Goal: Information Seeking & Learning: Learn about a topic

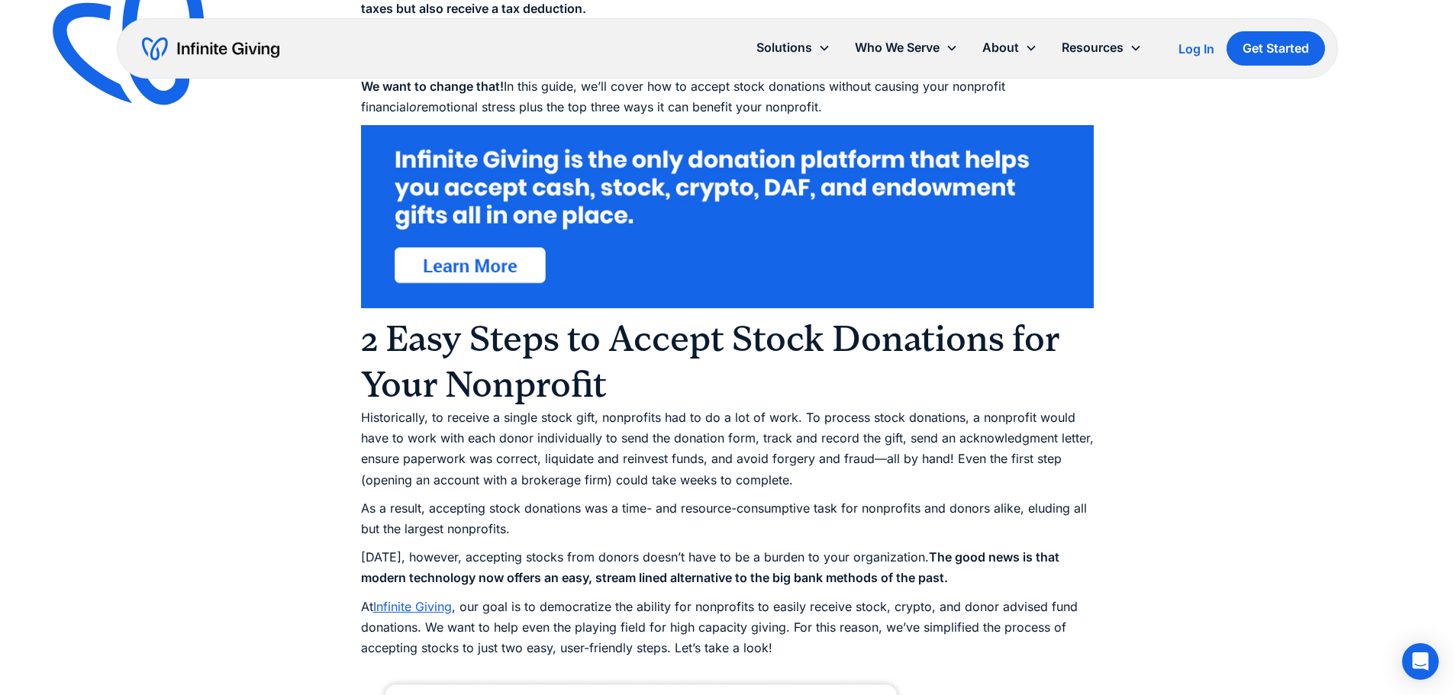
scroll to position [1018, 0]
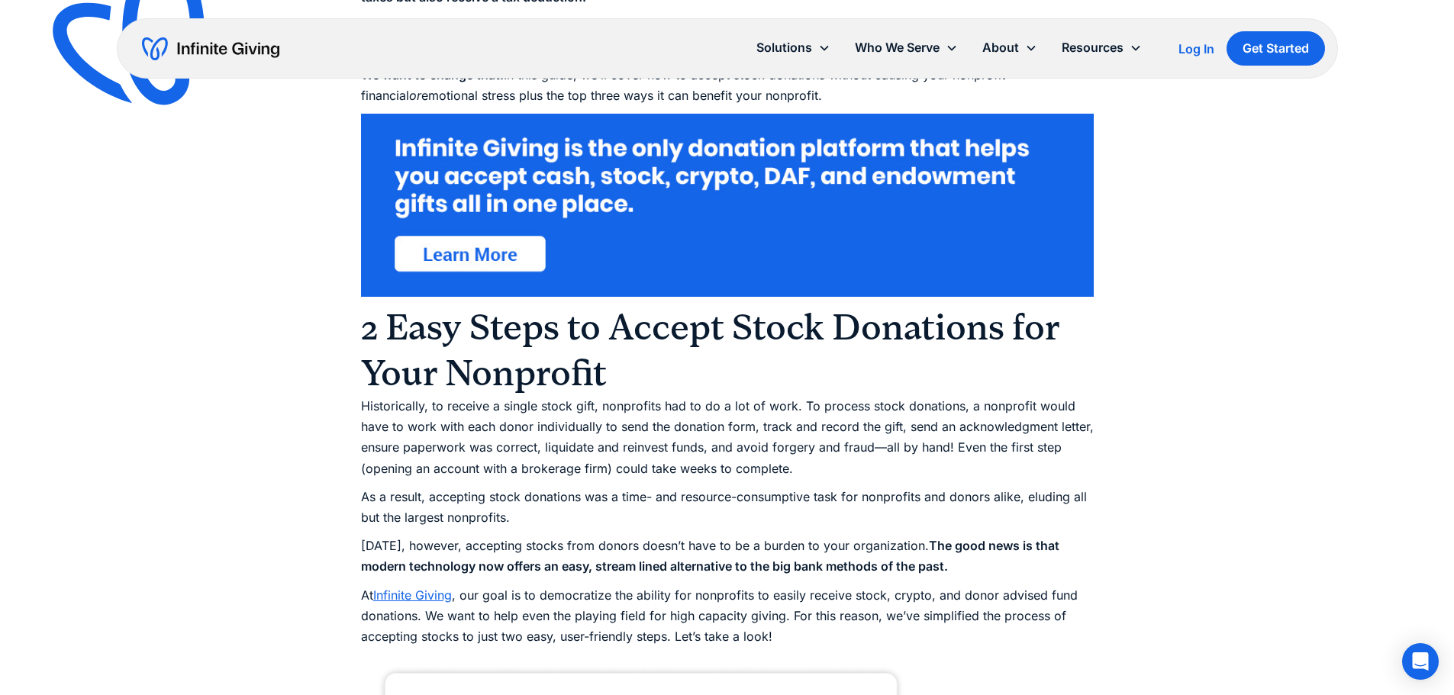
drag, startPoint x: 542, startPoint y: 392, endPoint x: 563, endPoint y: 517, distance: 126.1
click at [563, 517] on p "As a result, accepting stock donations was a time- and resource-consumptive tas…" at bounding box center [727, 507] width 733 height 41
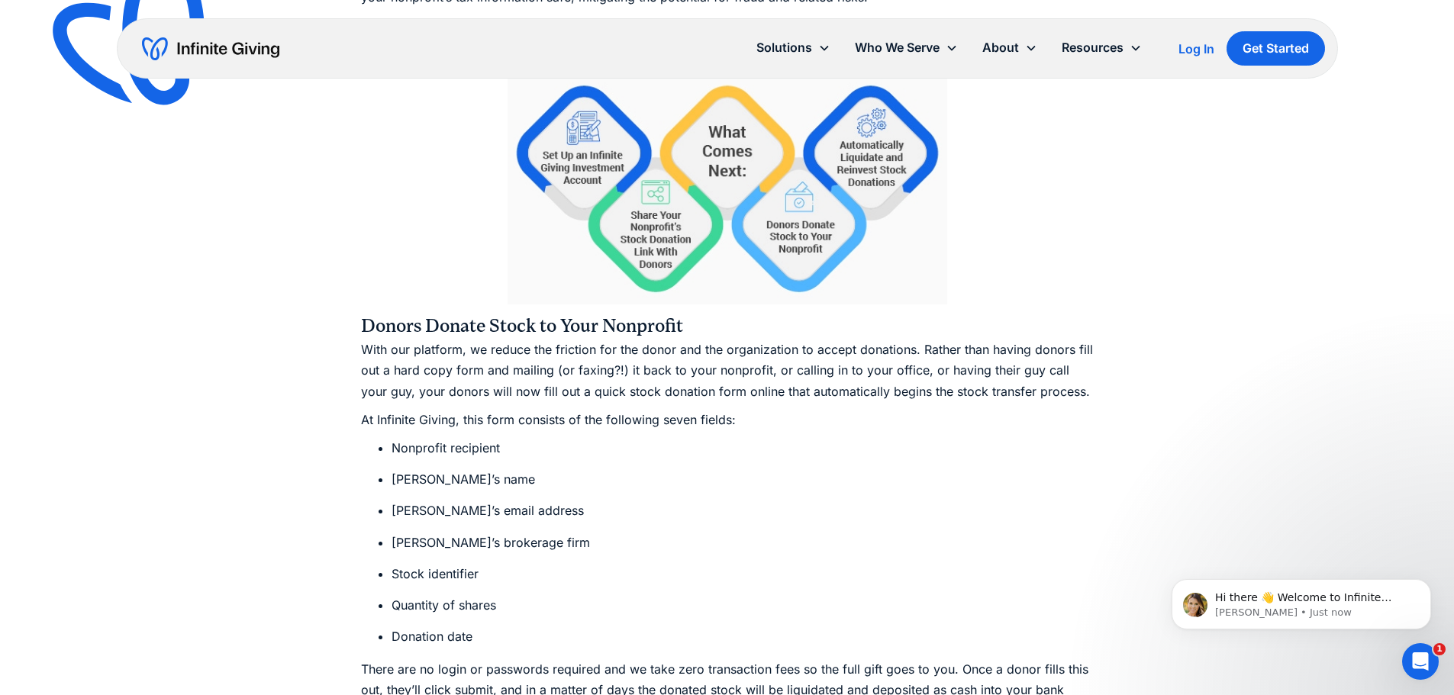
scroll to position [0, 0]
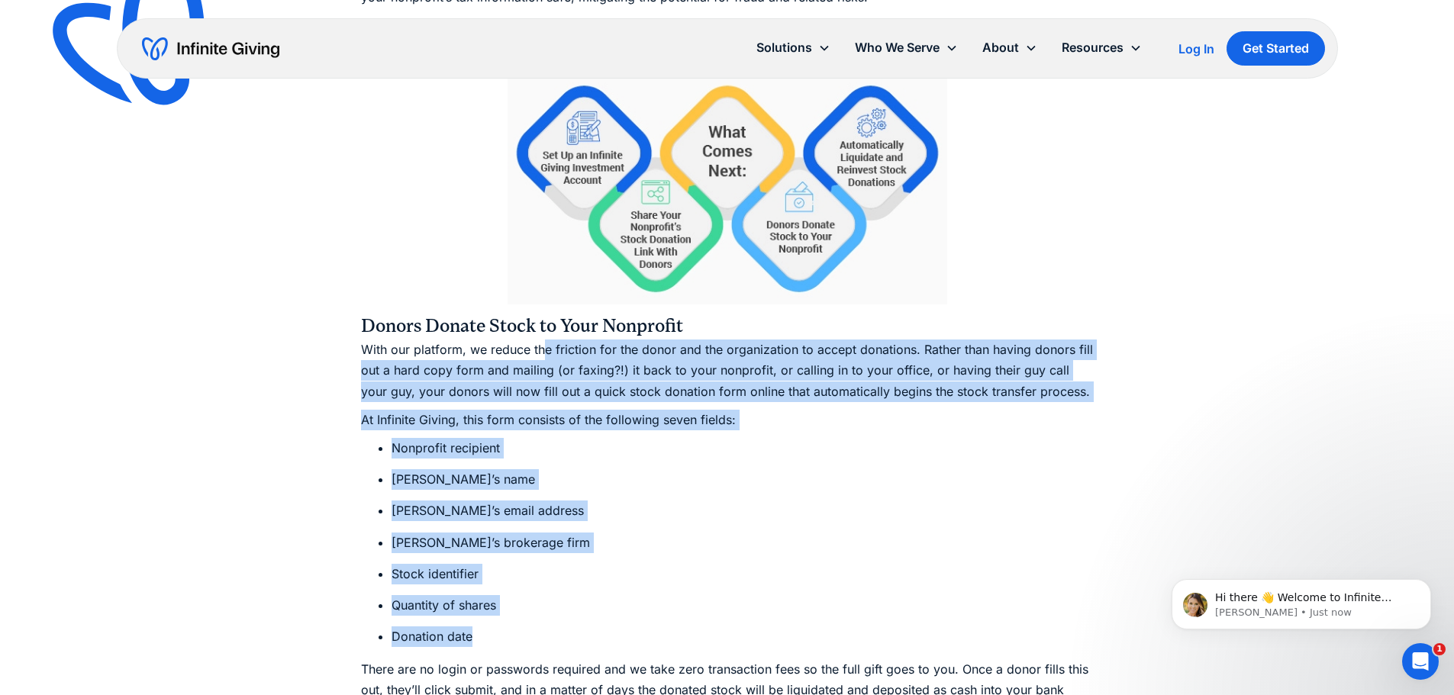
drag, startPoint x: 544, startPoint y: 347, endPoint x: 660, endPoint y: 620, distance: 296.9
click at [660, 620] on div "Let’s begin with a statistic: Nonprofits receiving stock donations (in addition…" at bounding box center [727, 677] width 733 height 5127
click at [660, 620] on ul "Nonprofit recipient [PERSON_NAME]’s name [PERSON_NAME]’s email address [PERSON_…" at bounding box center [727, 542] width 733 height 209
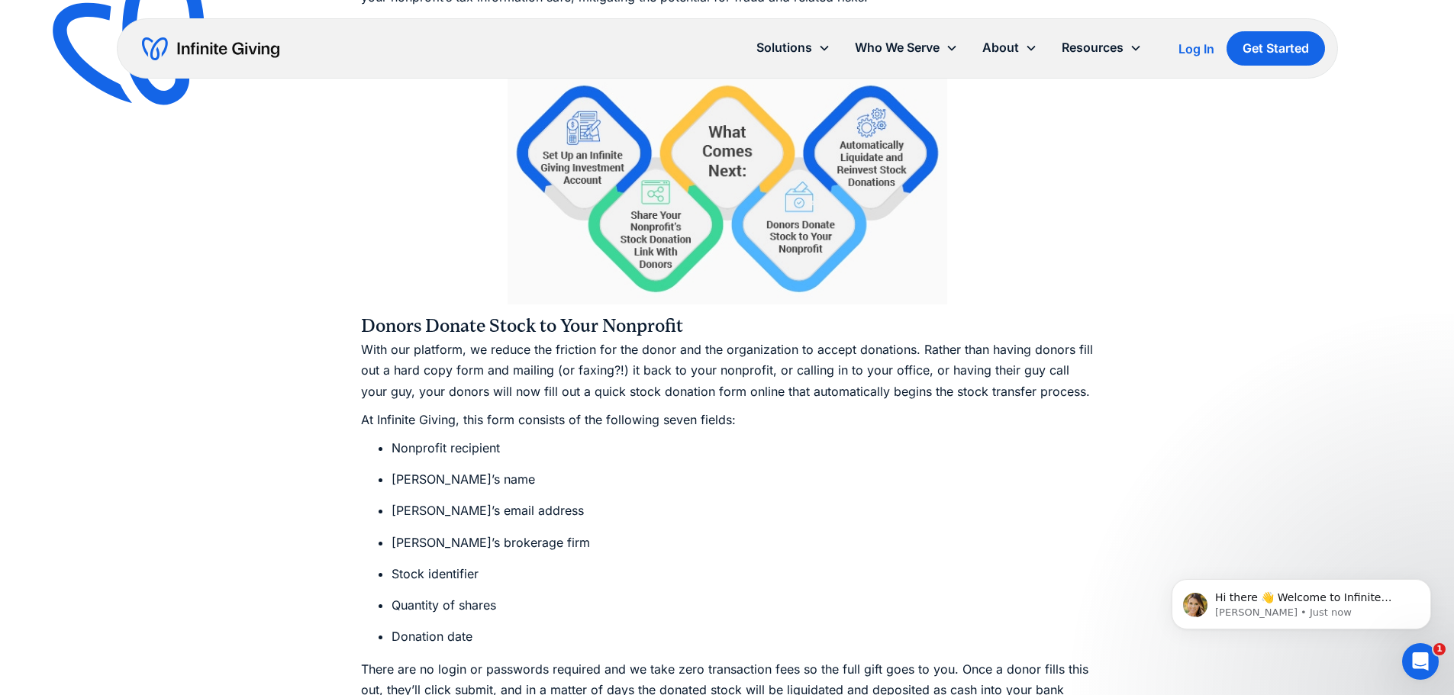
scroll to position [3053, 0]
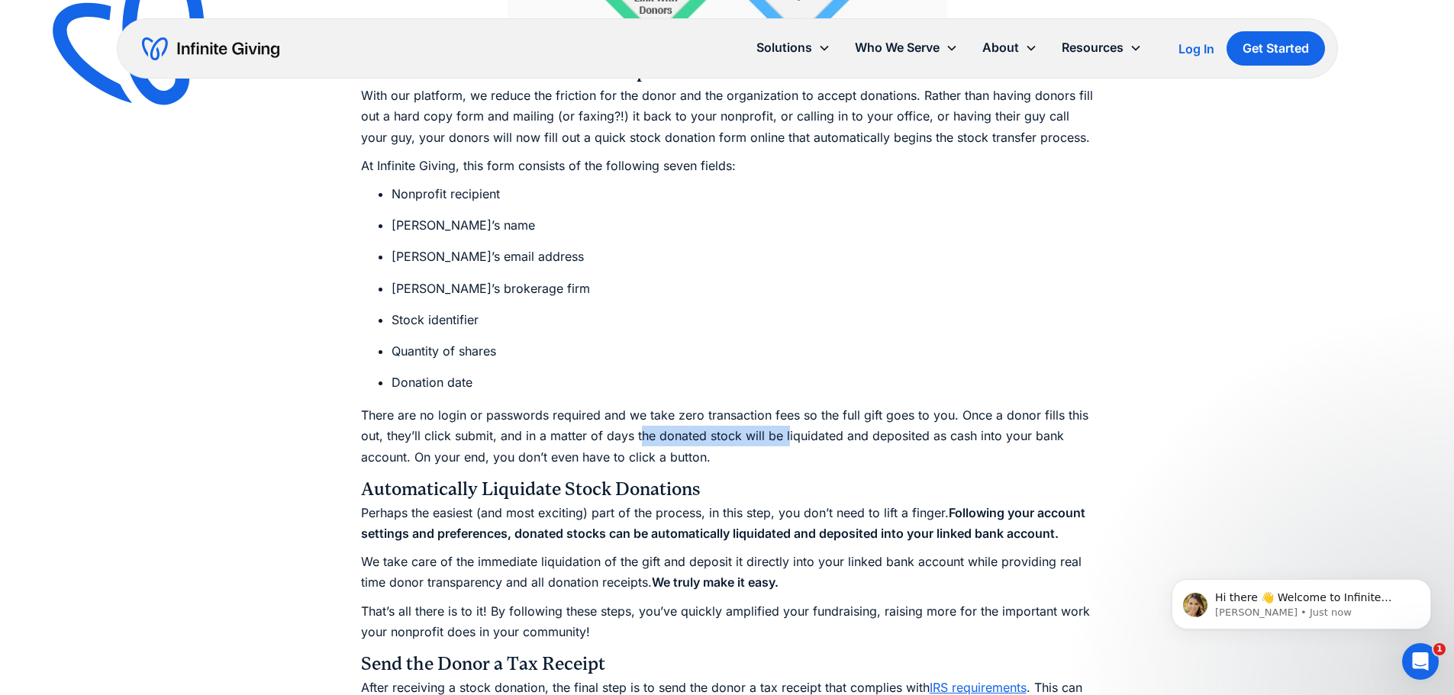
drag, startPoint x: 785, startPoint y: 438, endPoint x: 640, endPoint y: 434, distance: 145.1
click at [640, 434] on p "There are no login or passwords required and we take zero transaction fees so t…" at bounding box center [727, 436] width 733 height 63
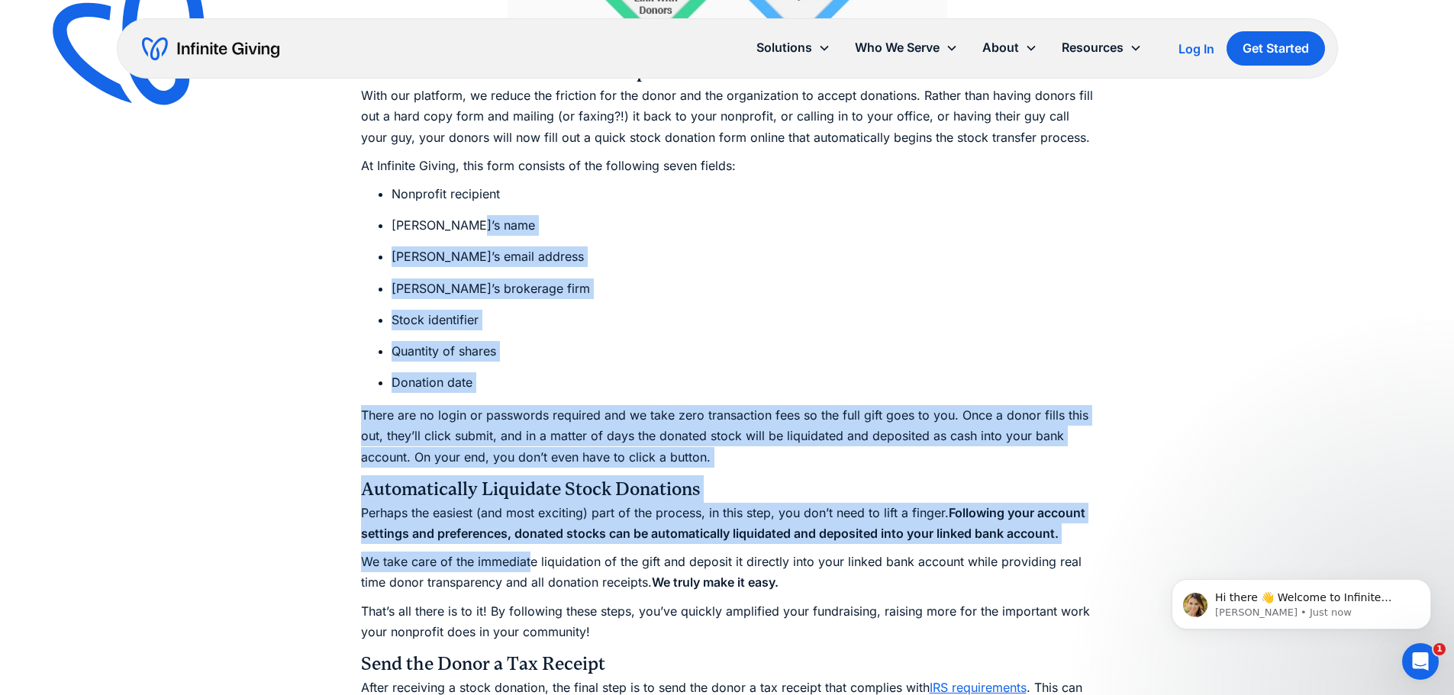
drag, startPoint x: 535, startPoint y: 215, endPoint x: 528, endPoint y: 550, distance: 336.0
click at [528, 550] on div "Let’s begin with a statistic: Nonprofits receiving stock donations (in addition…" at bounding box center [727, 423] width 733 height 5127
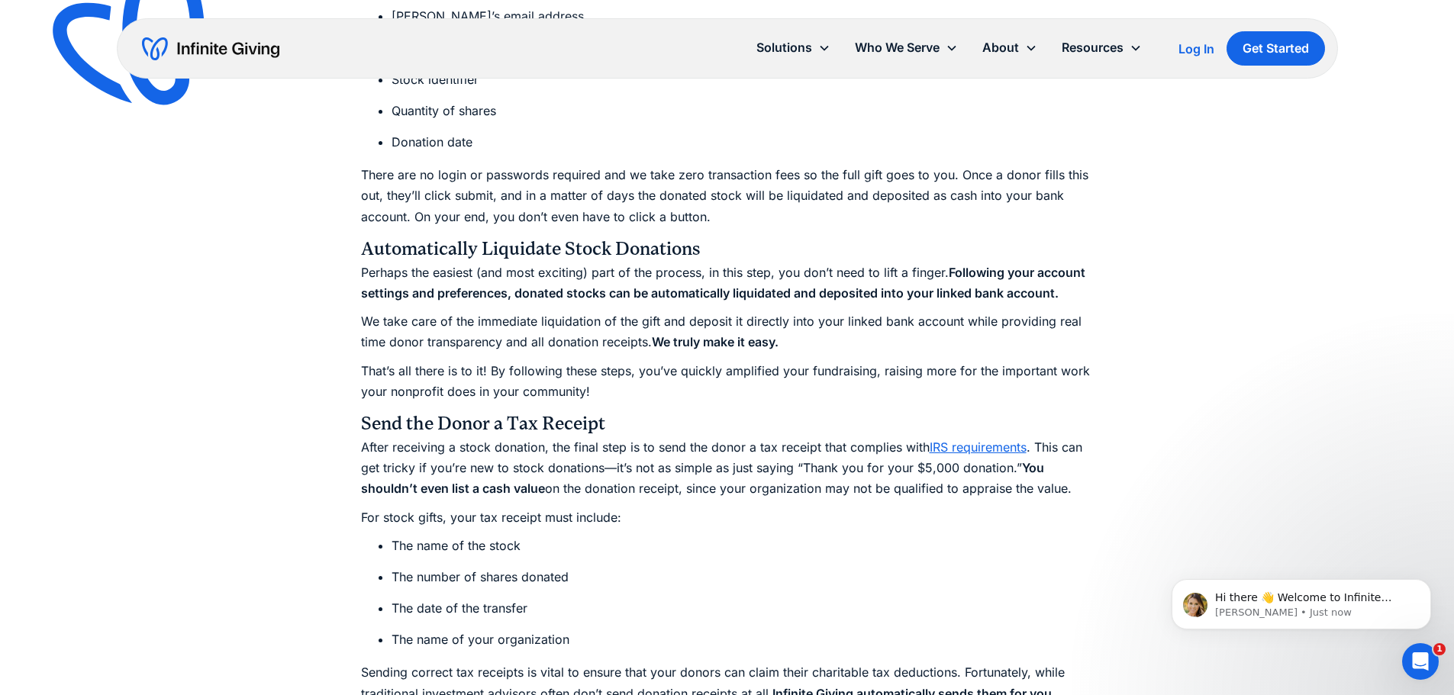
scroll to position [3308, 0]
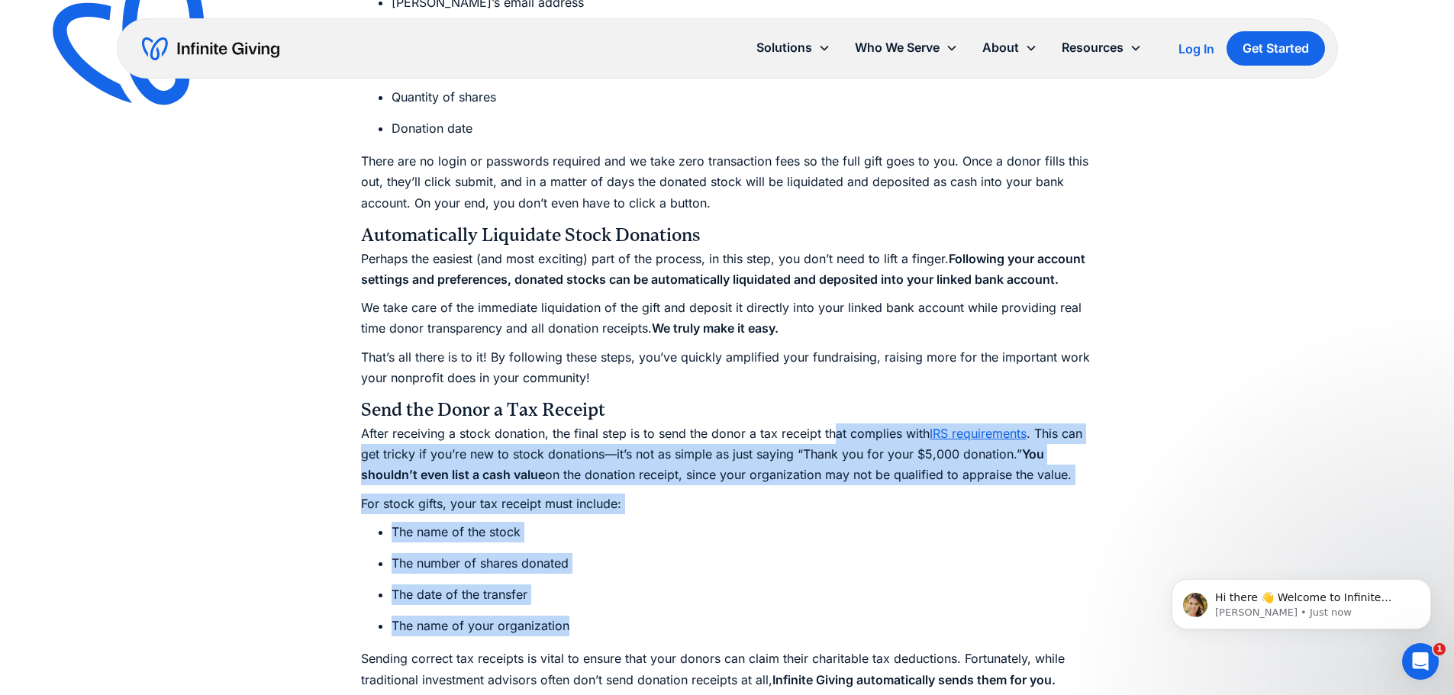
drag, startPoint x: 833, startPoint y: 427, endPoint x: 624, endPoint y: 610, distance: 277.0
click at [624, 610] on div "Let’s begin with a statistic: Nonprofits receiving stock donations (in addition…" at bounding box center [727, 169] width 733 height 5127
click at [624, 610] on ul "The name of the stock The number of shares donated The date of the transfer The…" at bounding box center [727, 579] width 733 height 115
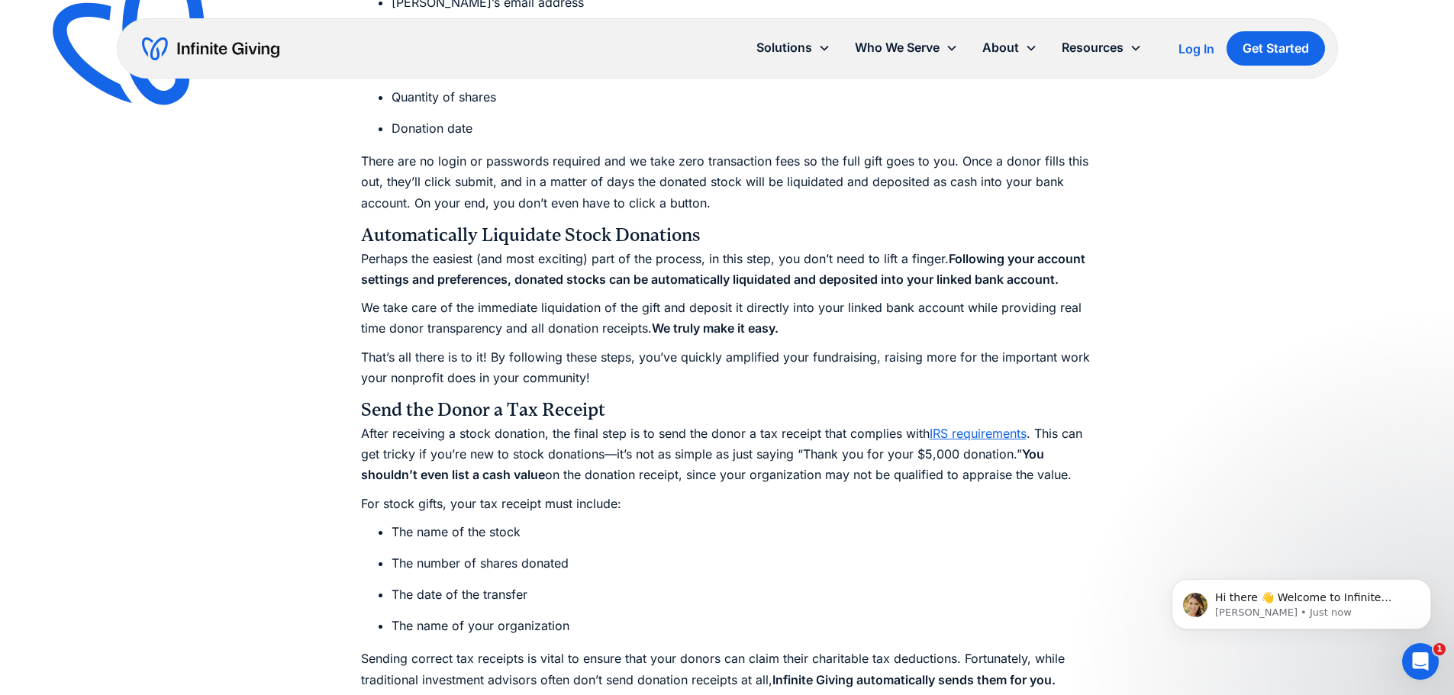
scroll to position [3563, 0]
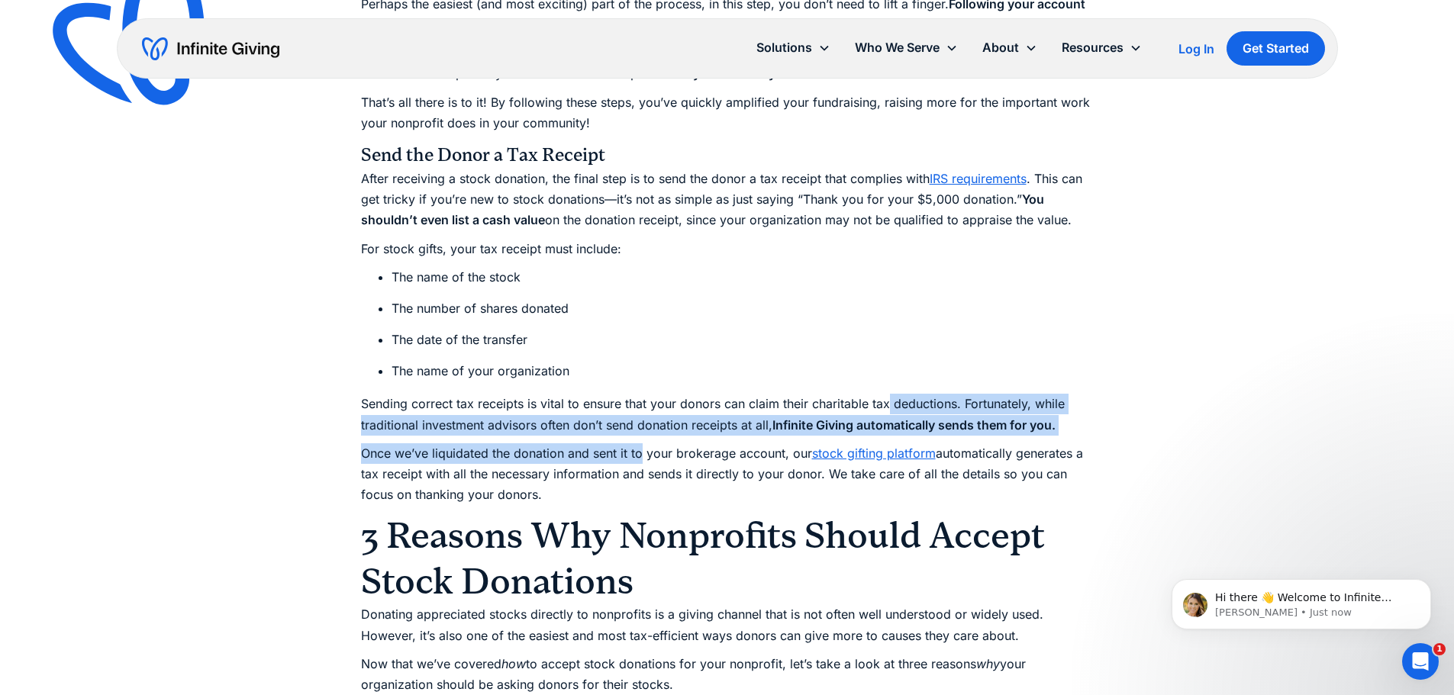
drag, startPoint x: 889, startPoint y: 408, endPoint x: 642, endPoint y: 460, distance: 252.7
click at [642, 460] on p "Once we’ve liquidated the donation and sent it to your brokerage account, our s…" at bounding box center [727, 475] width 733 height 63
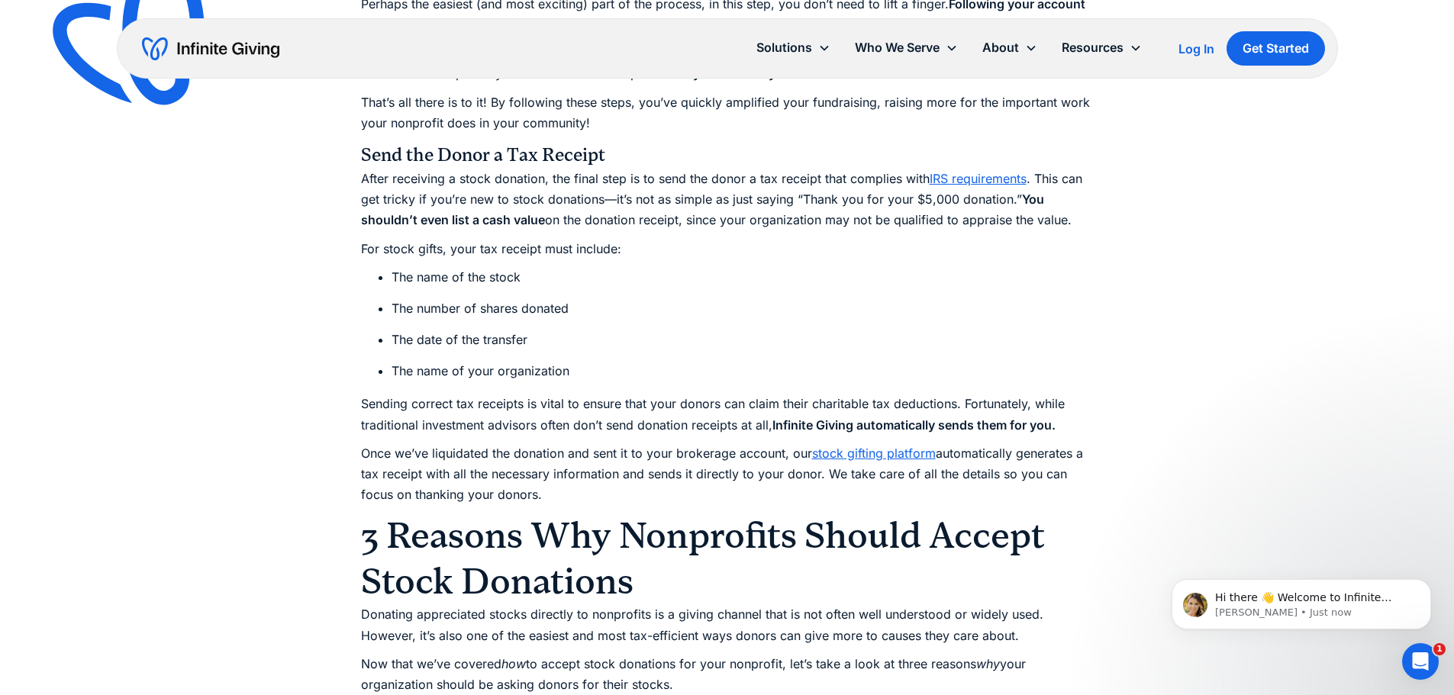
drag, startPoint x: 615, startPoint y: 504, endPoint x: 563, endPoint y: 418, distance: 99.6
click at [563, 418] on p "Sending correct tax receipts is vital to ensure that your donors can claim thei…" at bounding box center [727, 414] width 733 height 41
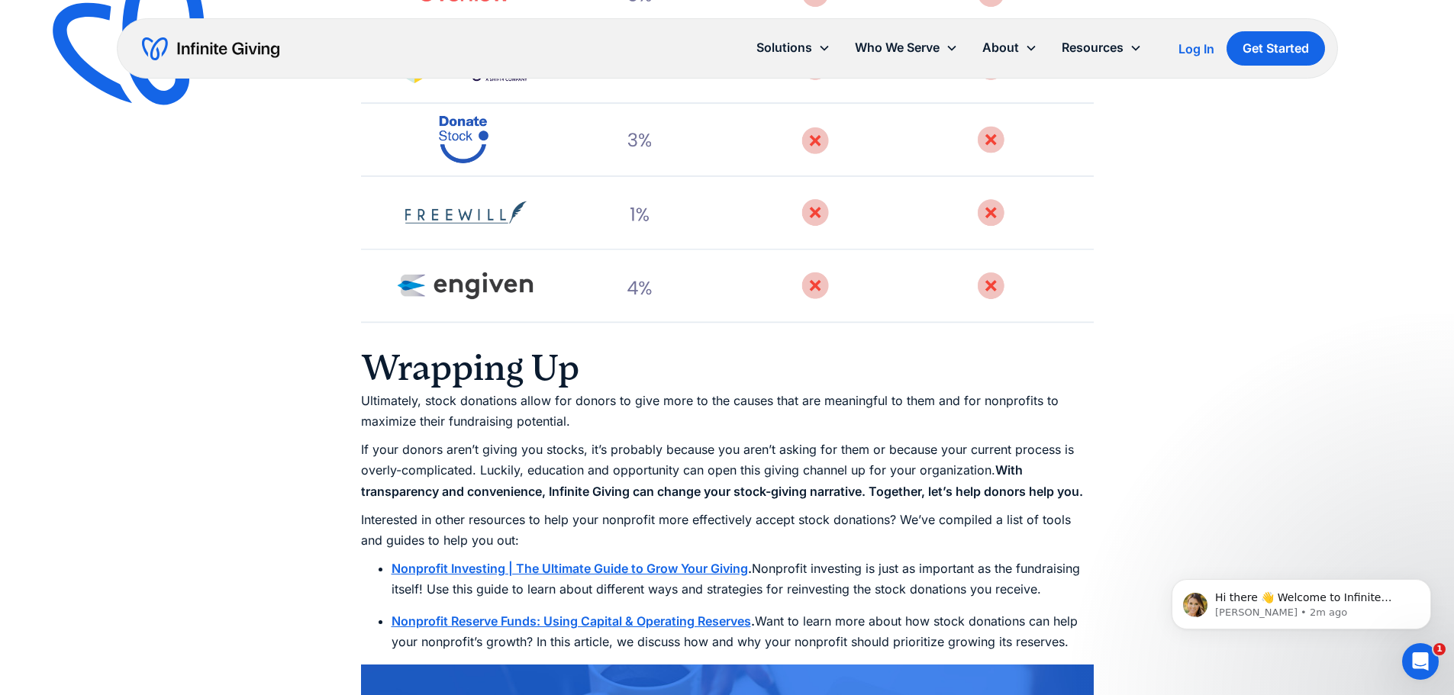
scroll to position [5089, 0]
